Goal: Task Accomplishment & Management: Use online tool/utility

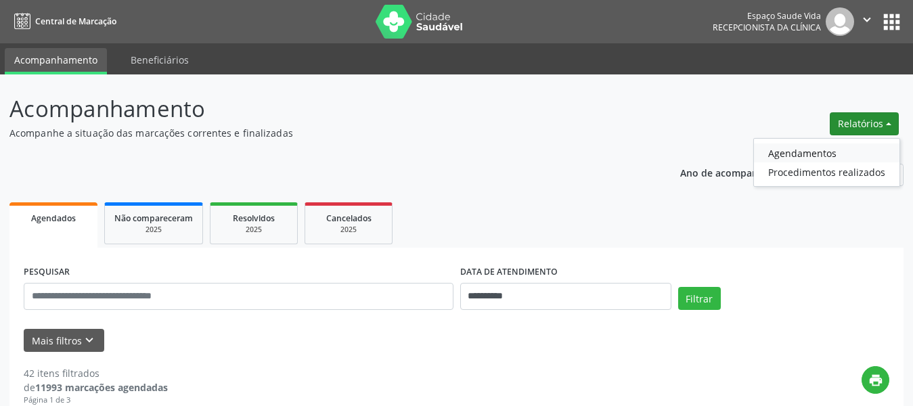
click at [798, 154] on link "Agendamentos" at bounding box center [827, 153] width 146 height 19
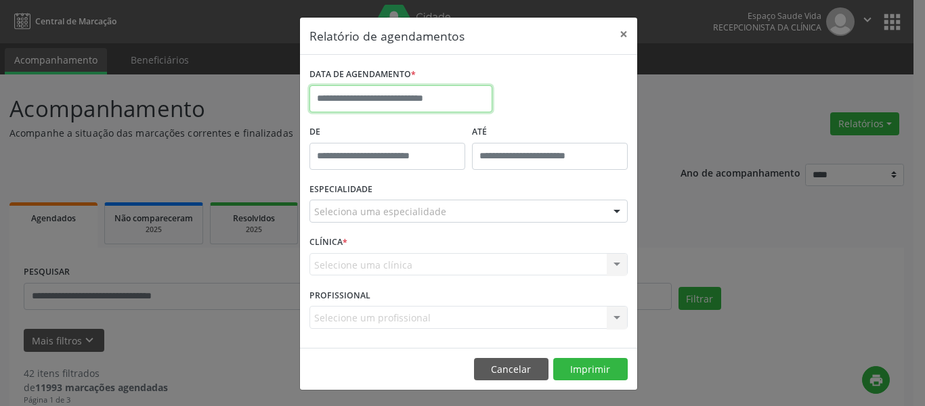
click at [430, 101] on input "text" at bounding box center [400, 98] width 183 height 27
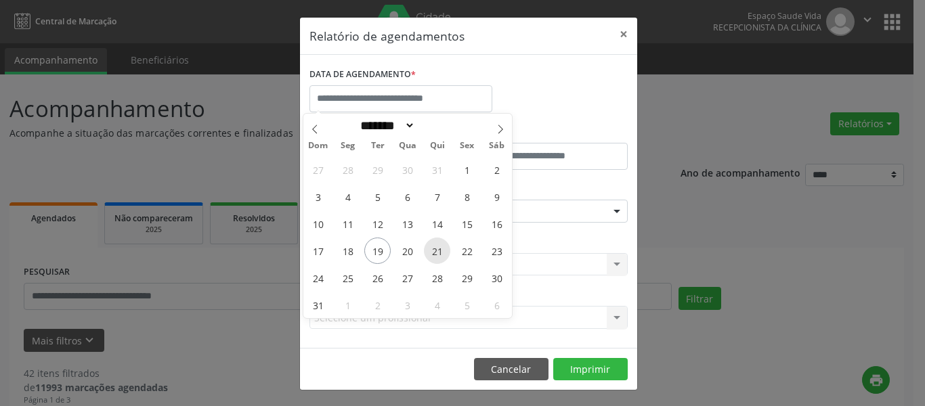
click at [433, 246] on span "21" at bounding box center [437, 251] width 26 height 26
type input "**********"
click at [432, 252] on span "21" at bounding box center [437, 251] width 26 height 26
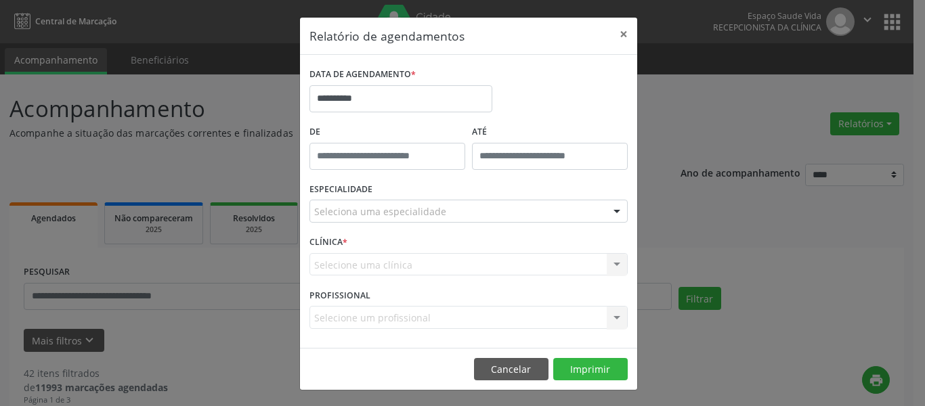
click at [418, 251] on div "CLÍNICA * Selecione uma clínica Nenhum resultado encontrado para: " " Não há ne…" at bounding box center [468, 258] width 325 height 53
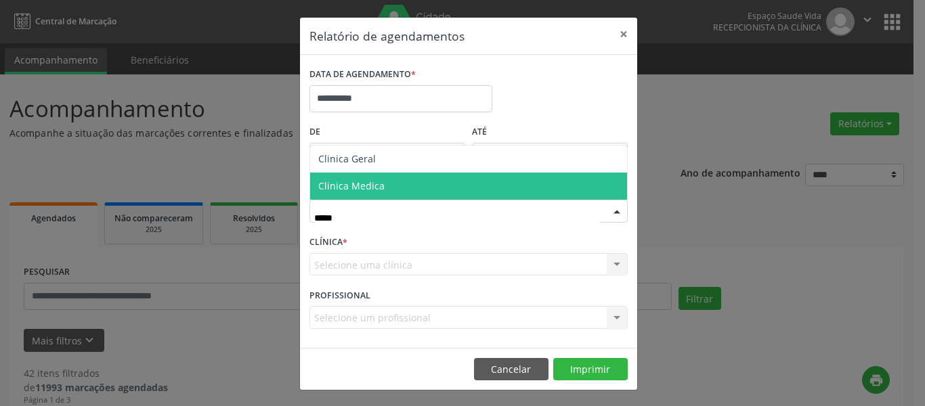
click at [437, 191] on span "Clinica Medica" at bounding box center [468, 186] width 317 height 27
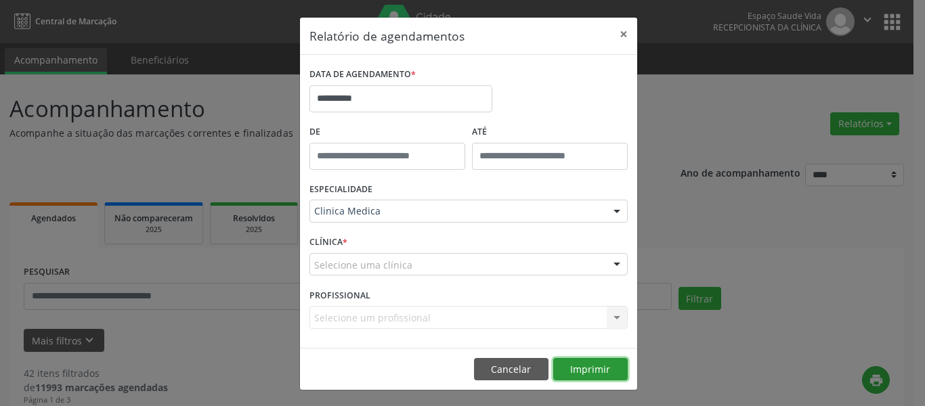
click at [572, 376] on button "Imprimir" at bounding box center [590, 369] width 74 height 23
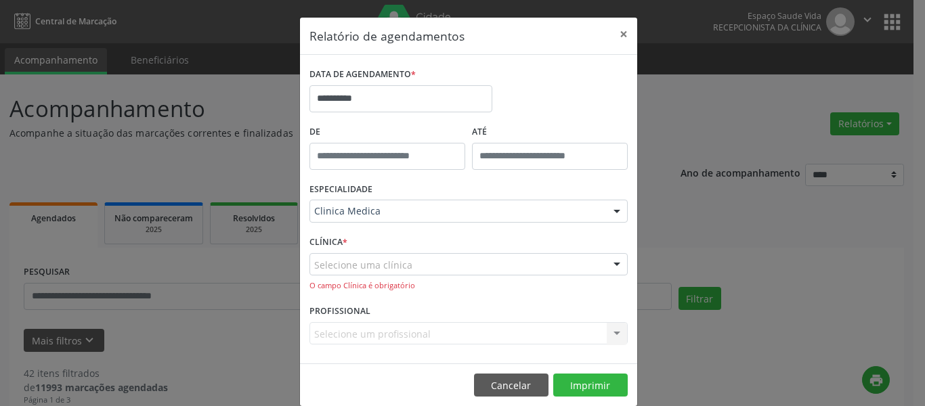
click at [384, 277] on div "Selecione uma clínica Nenhum resultado encontrado para: " " Não há nenhuma opçã…" at bounding box center [468, 272] width 318 height 39
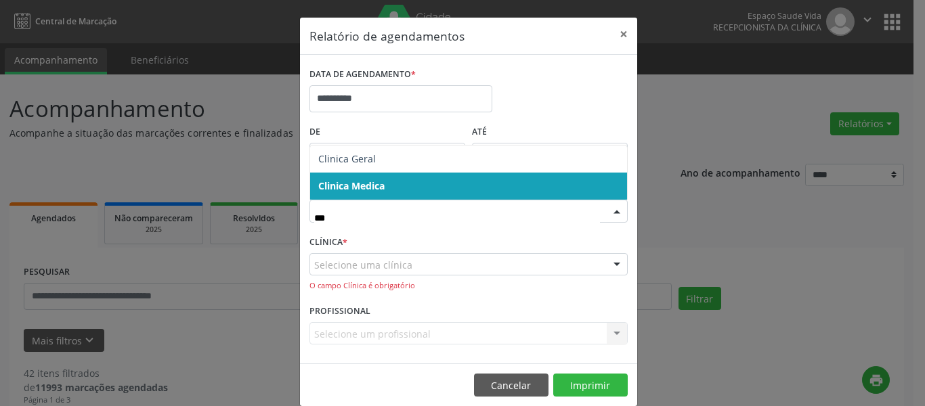
type input "**"
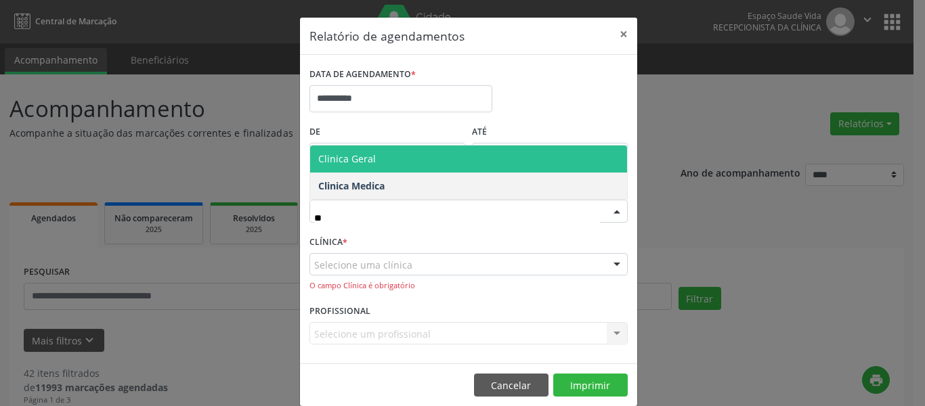
click at [379, 162] on span "Clinica Geral" at bounding box center [468, 159] width 317 height 27
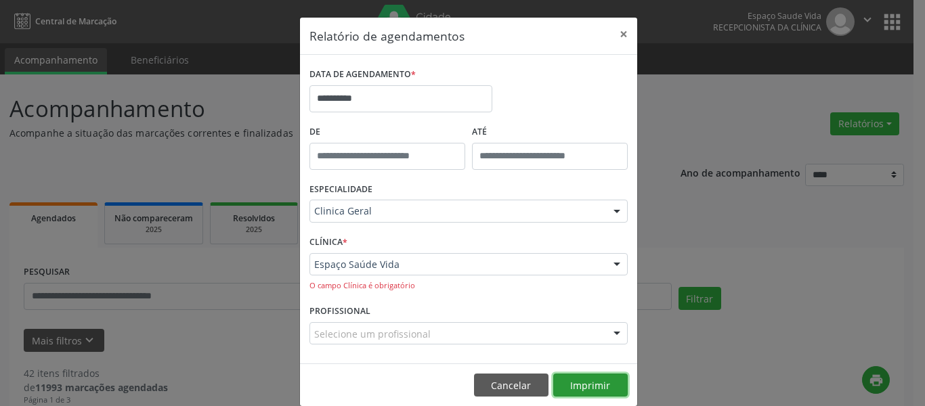
click at [569, 381] on button "Imprimir" at bounding box center [590, 385] width 74 height 23
